Goal: Task Accomplishment & Management: Use online tool/utility

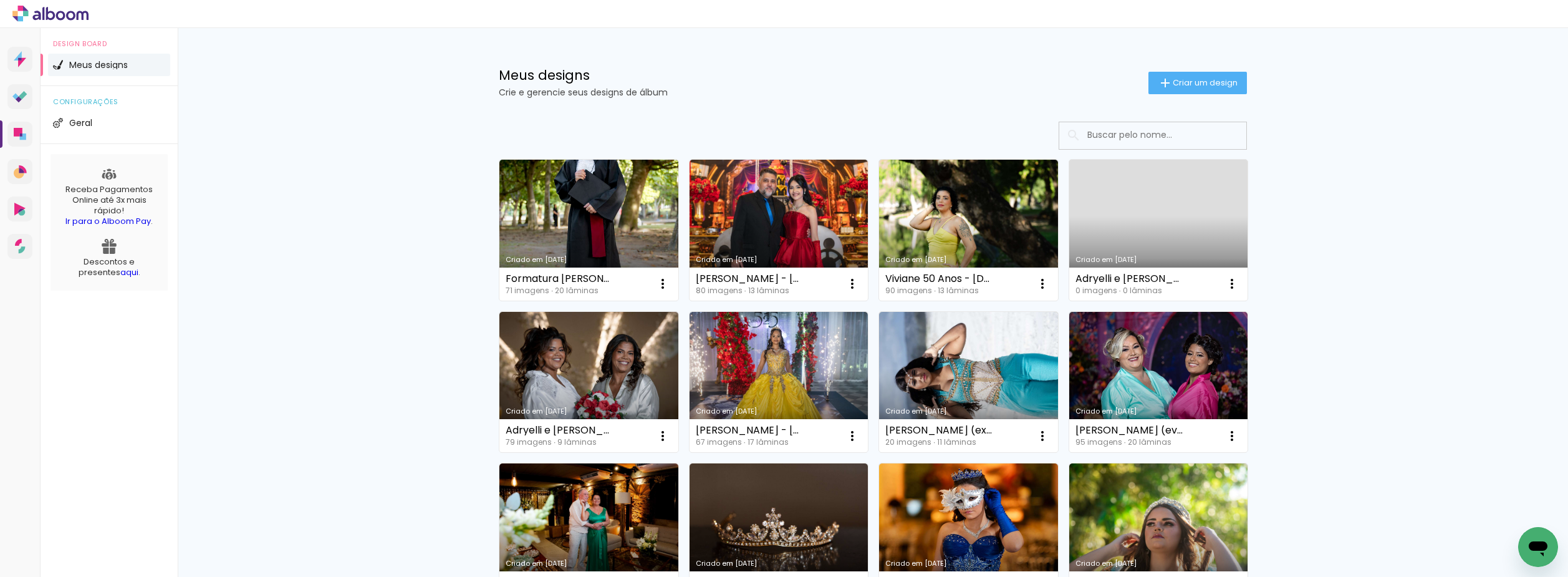
click at [603, 160] on link "Criado em [DATE]" at bounding box center [589, 230] width 179 height 141
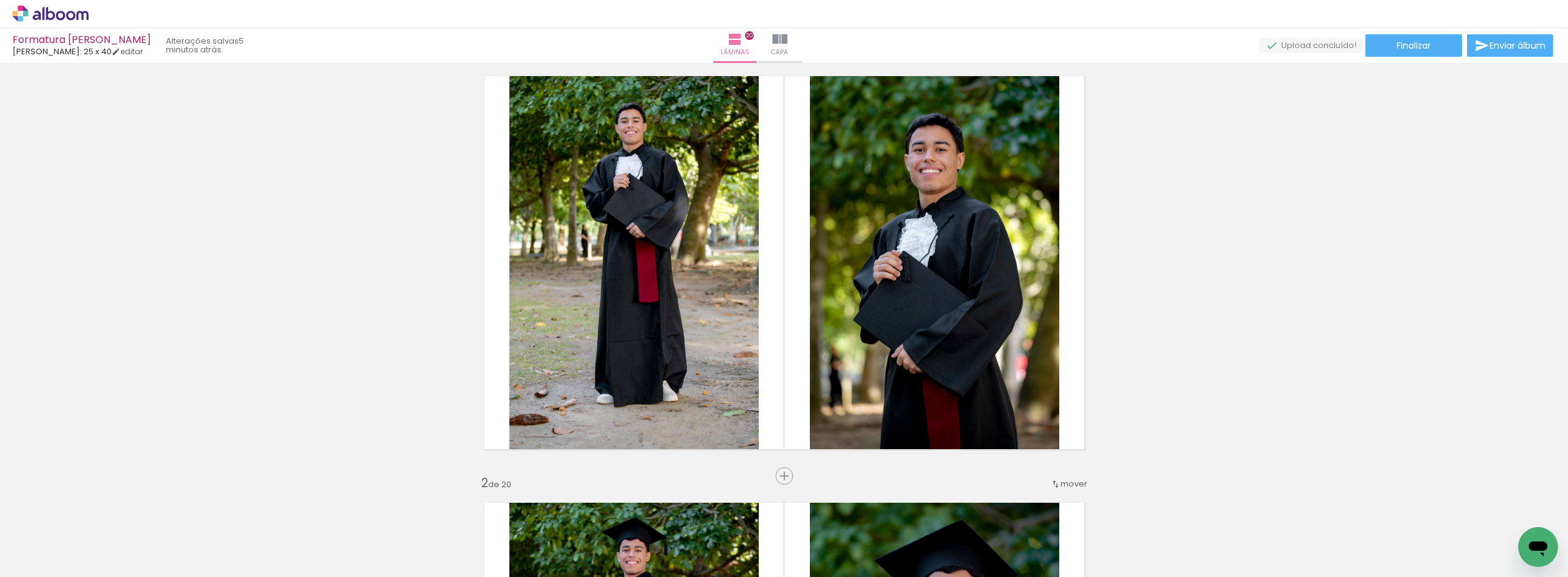
scroll to position [63, 0]
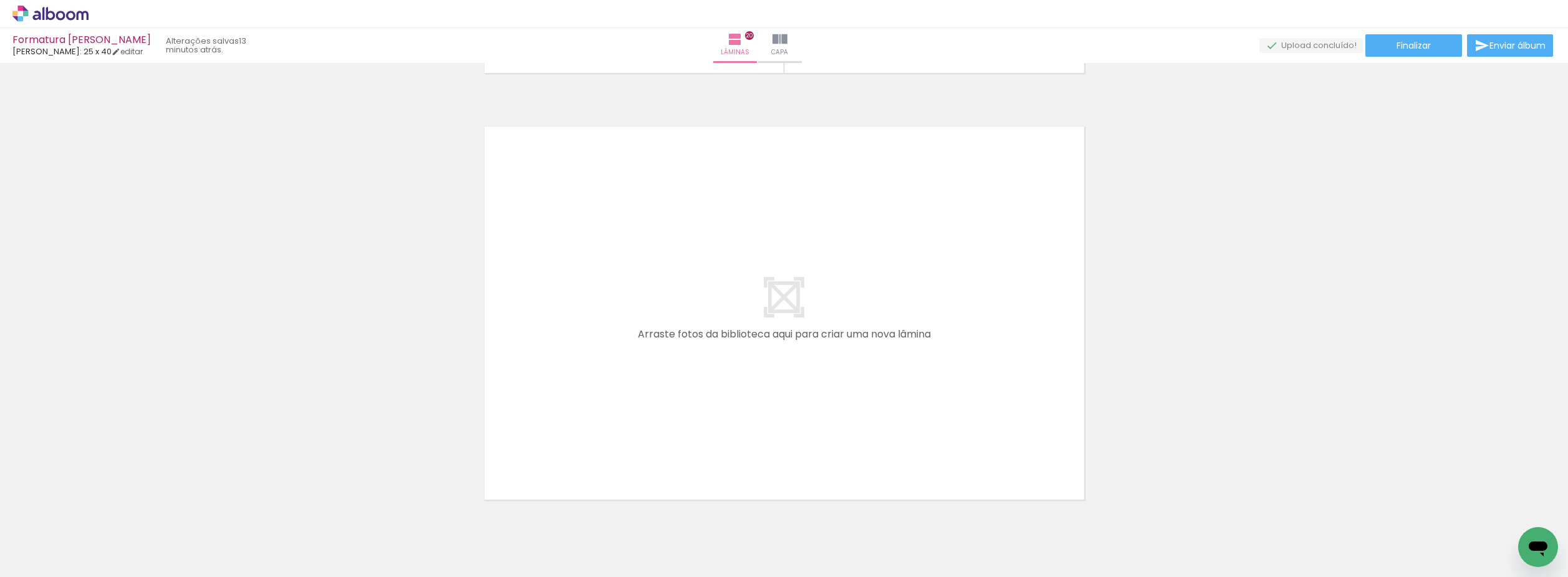
scroll to position [8542, 0]
